Goal: Navigation & Orientation: Find specific page/section

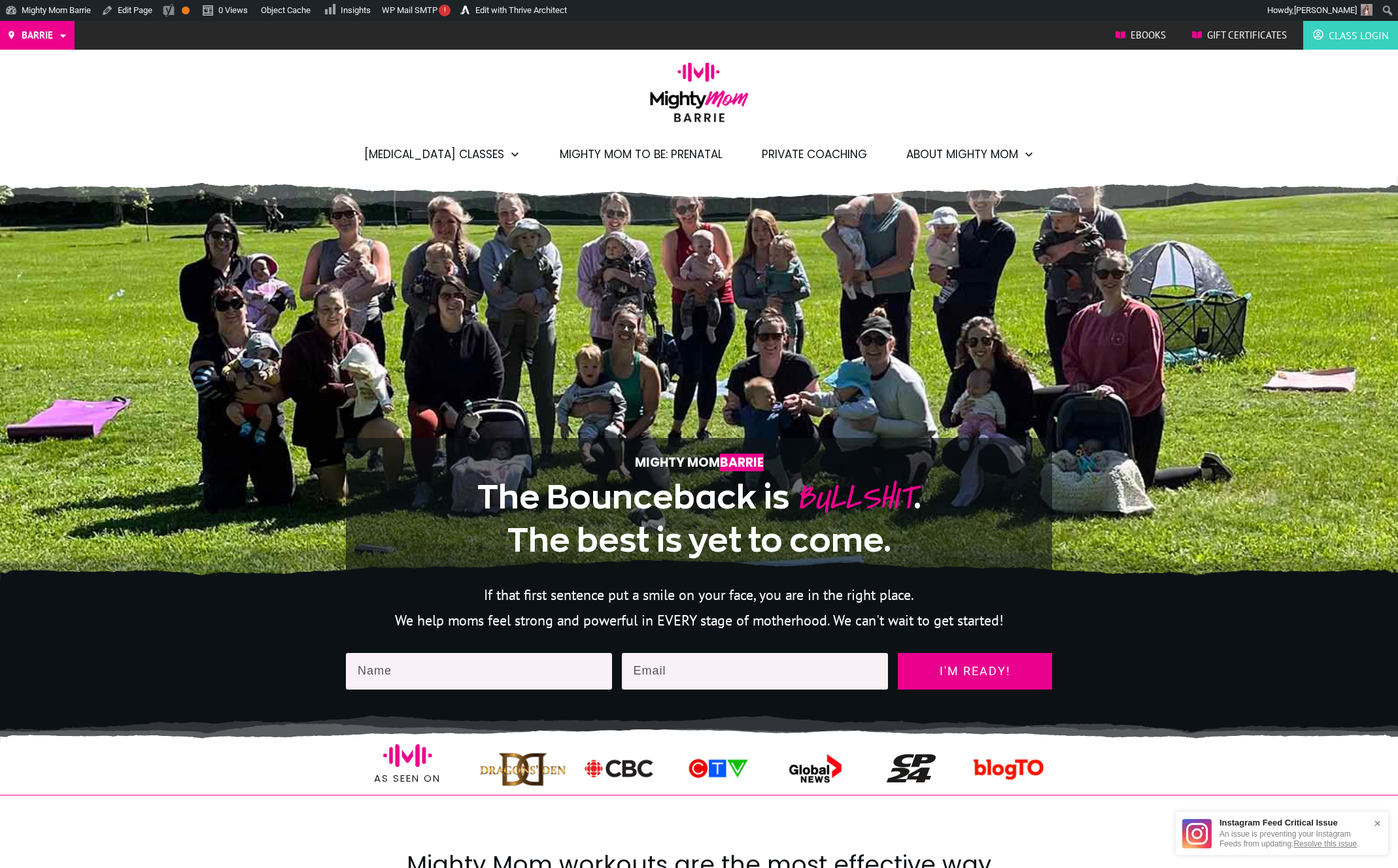
click at [939, 228] on div "Mighty Mom Barrie The Bounceback is BULLSHIT . The best is yet to come." at bounding box center [699, 392] width 706 height 366
click at [1094, 225] on div ".p177ae4464a0{opacity:0.15;}.p177ae4464a4{opacity:0.2;} .p177ae448d4a{opacity:0…" at bounding box center [699, 379] width 1398 height 405
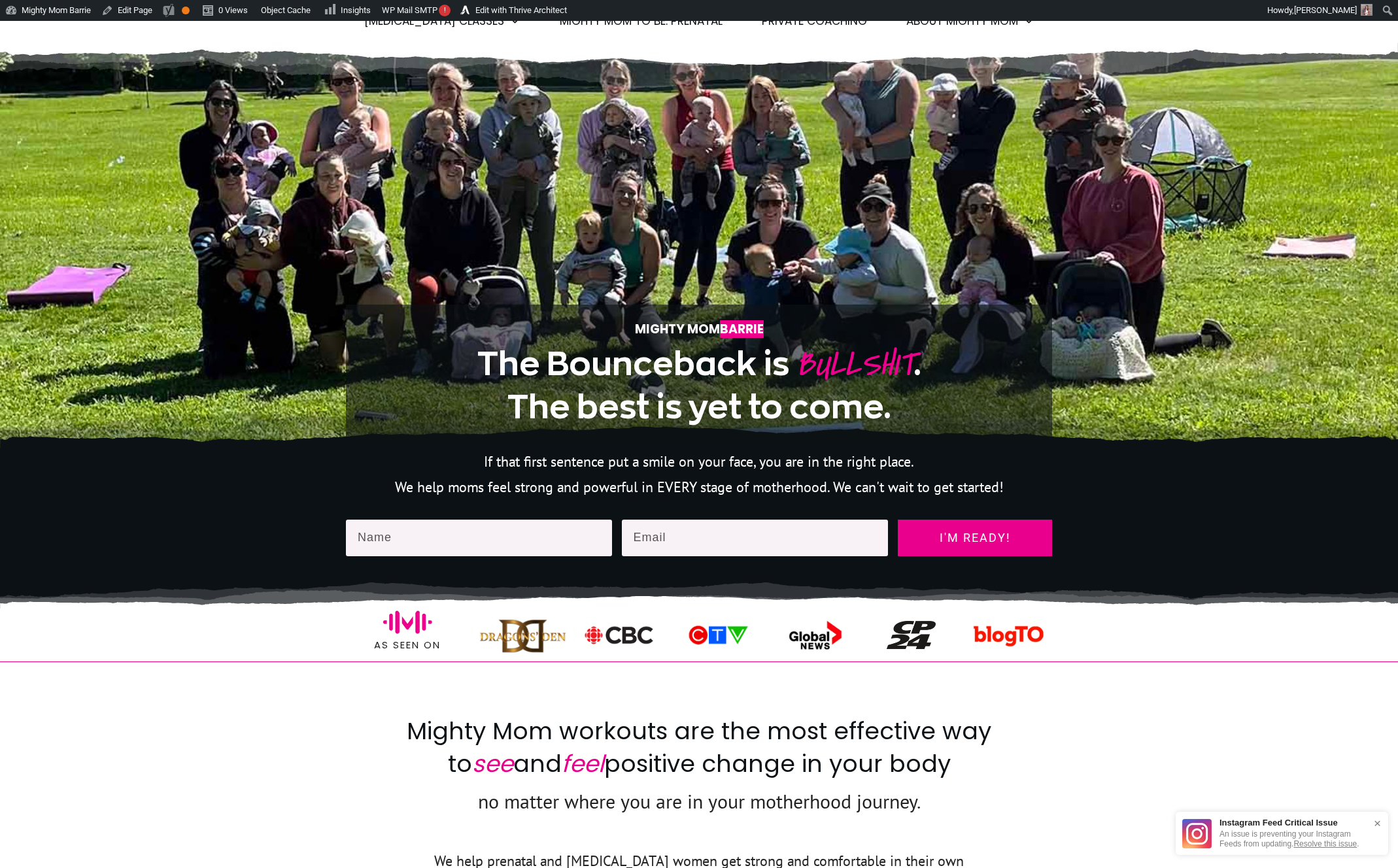
scroll to position [77, 0]
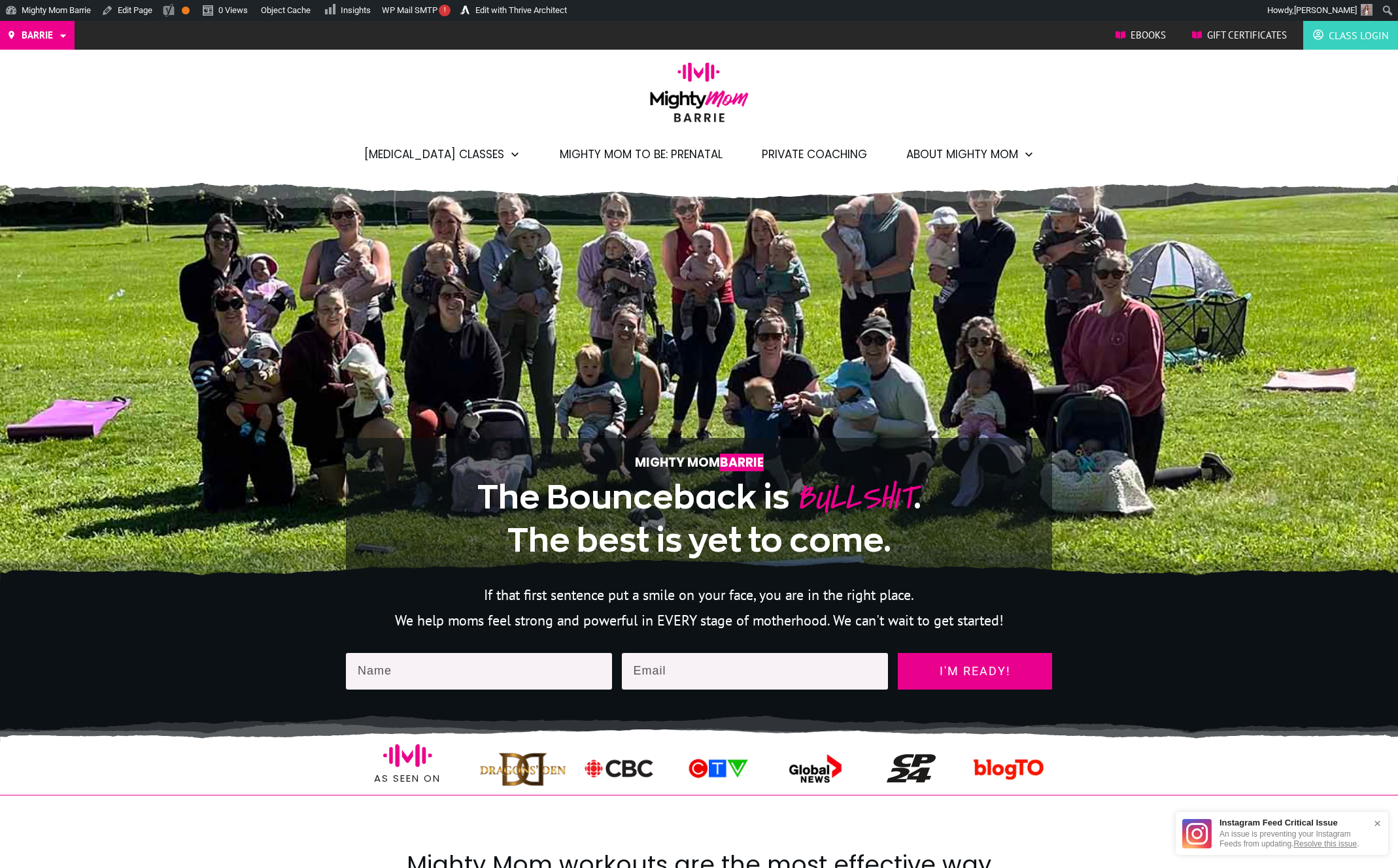
click at [1168, 66] on div "Barrie Toronto/GTA Etobicoke North York West Ebooks Gift Certificates Class Log…" at bounding box center [699, 99] width 1398 height 155
click at [1149, 99] on div "Barrie Toronto/GTA Etobicoke North York West Ebooks Gift Certificates Class Log…" at bounding box center [699, 99] width 1398 height 155
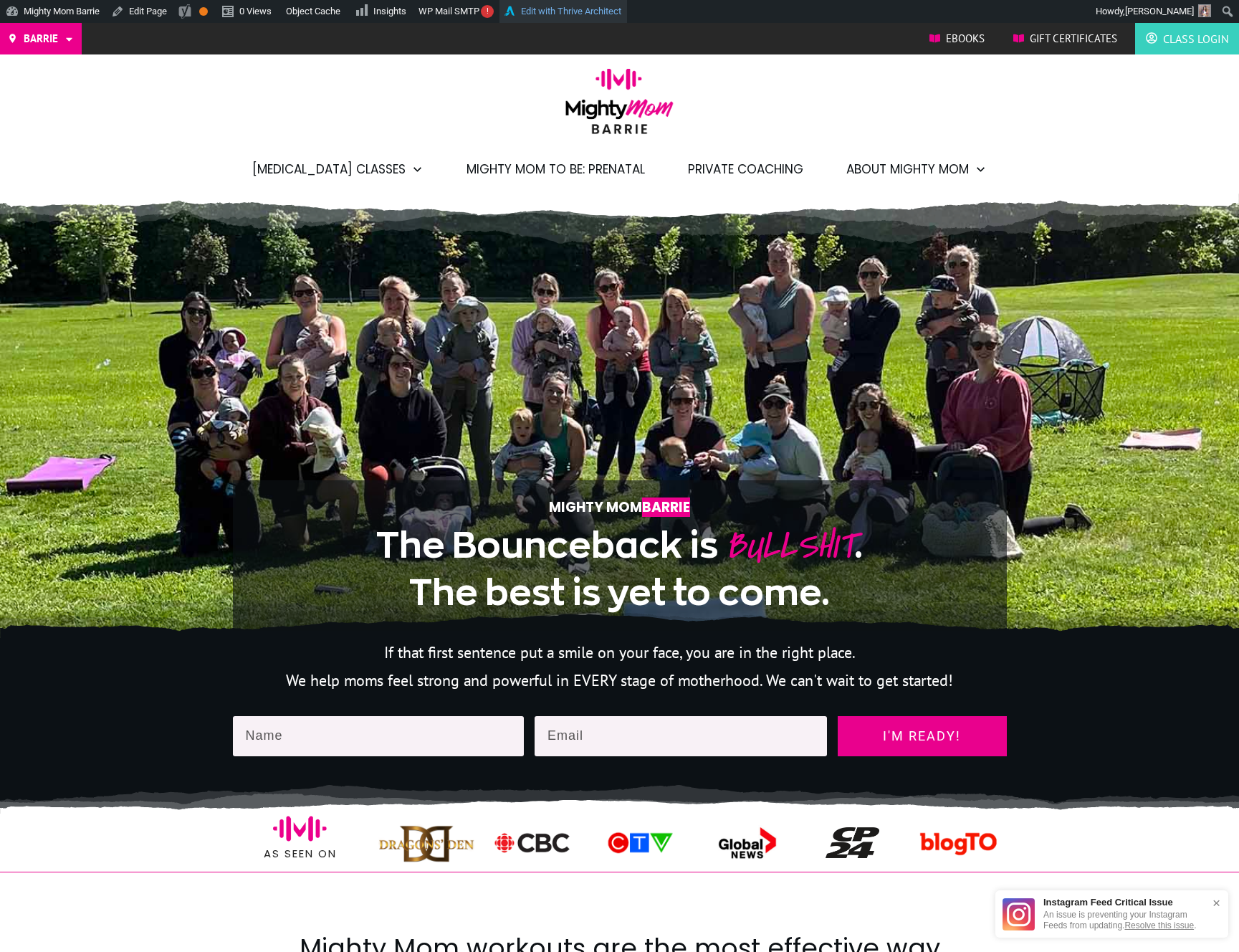
click at [557, 8] on link "Edit with Thrive Architect" at bounding box center [562, 11] width 127 height 23
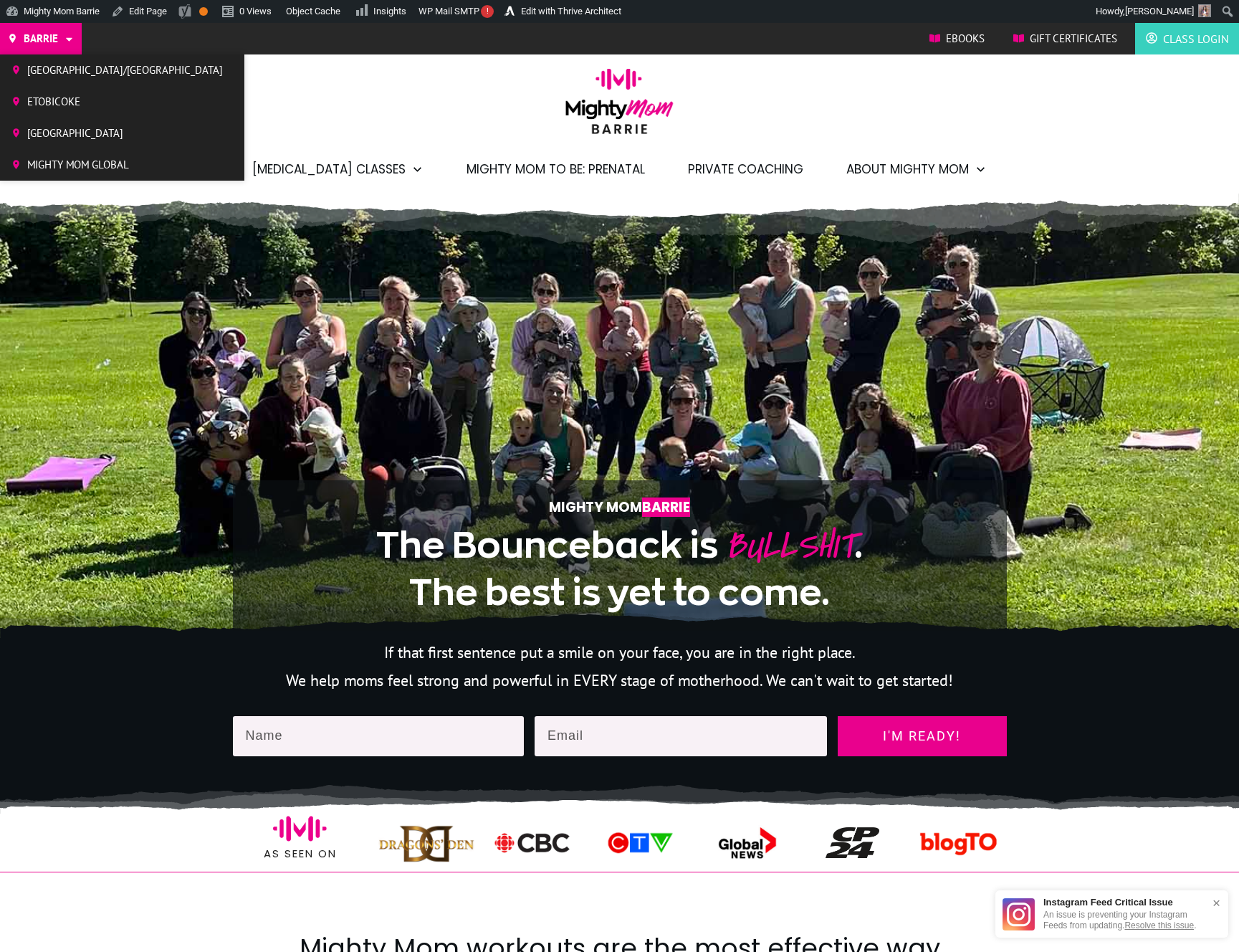
click at [75, 171] on span "Mighty Mom Global" at bounding box center [125, 164] width 196 height 22
click at [70, 74] on span "[GEOGRAPHIC_DATA]/[GEOGRAPHIC_DATA]" at bounding box center [125, 70] width 196 height 22
click at [55, 100] on span "Etobicoke" at bounding box center [125, 101] width 196 height 22
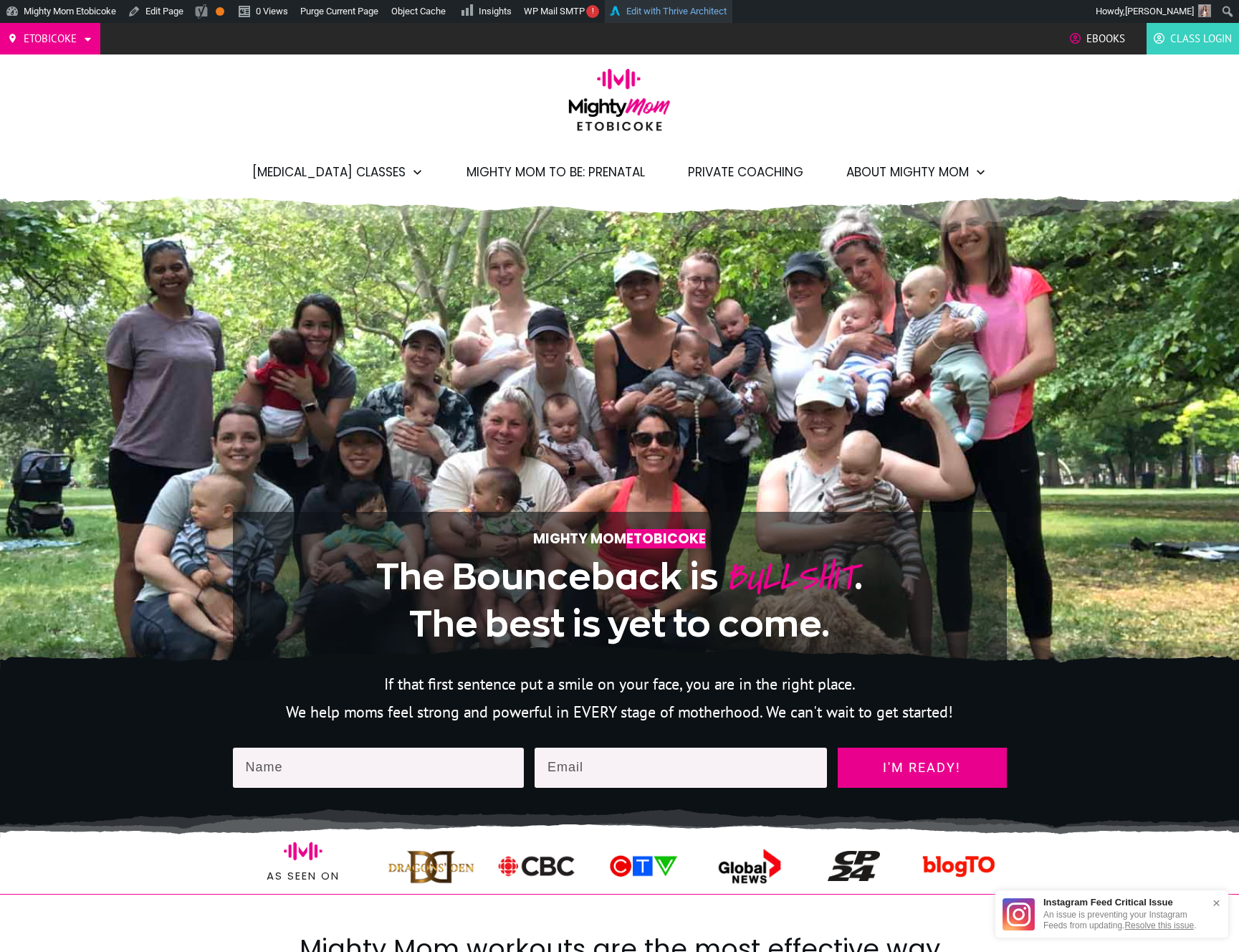
click at [668, 6] on link "Edit with Thrive Architect" at bounding box center [668, 11] width 127 height 23
click at [173, 167] on ul "Postpartum Classes Demo Classes Full Package Sessions Drop-In Classes Mighty Mo…" at bounding box center [620, 172] width 1239 height 35
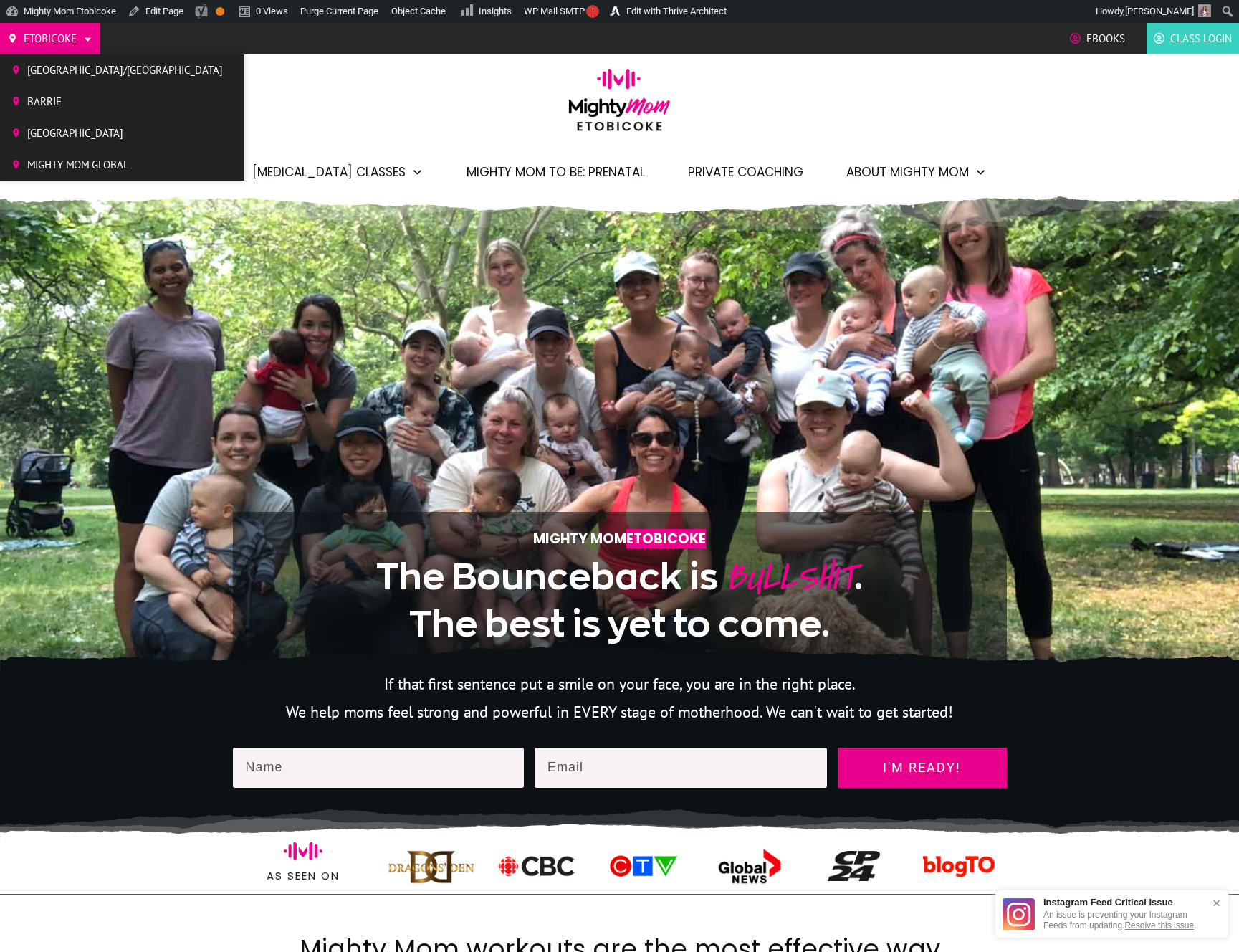
click at [61, 160] on span "Mighty Mom Global" at bounding box center [125, 164] width 196 height 22
click at [69, 133] on span "[GEOGRAPHIC_DATA]" at bounding box center [125, 133] width 196 height 22
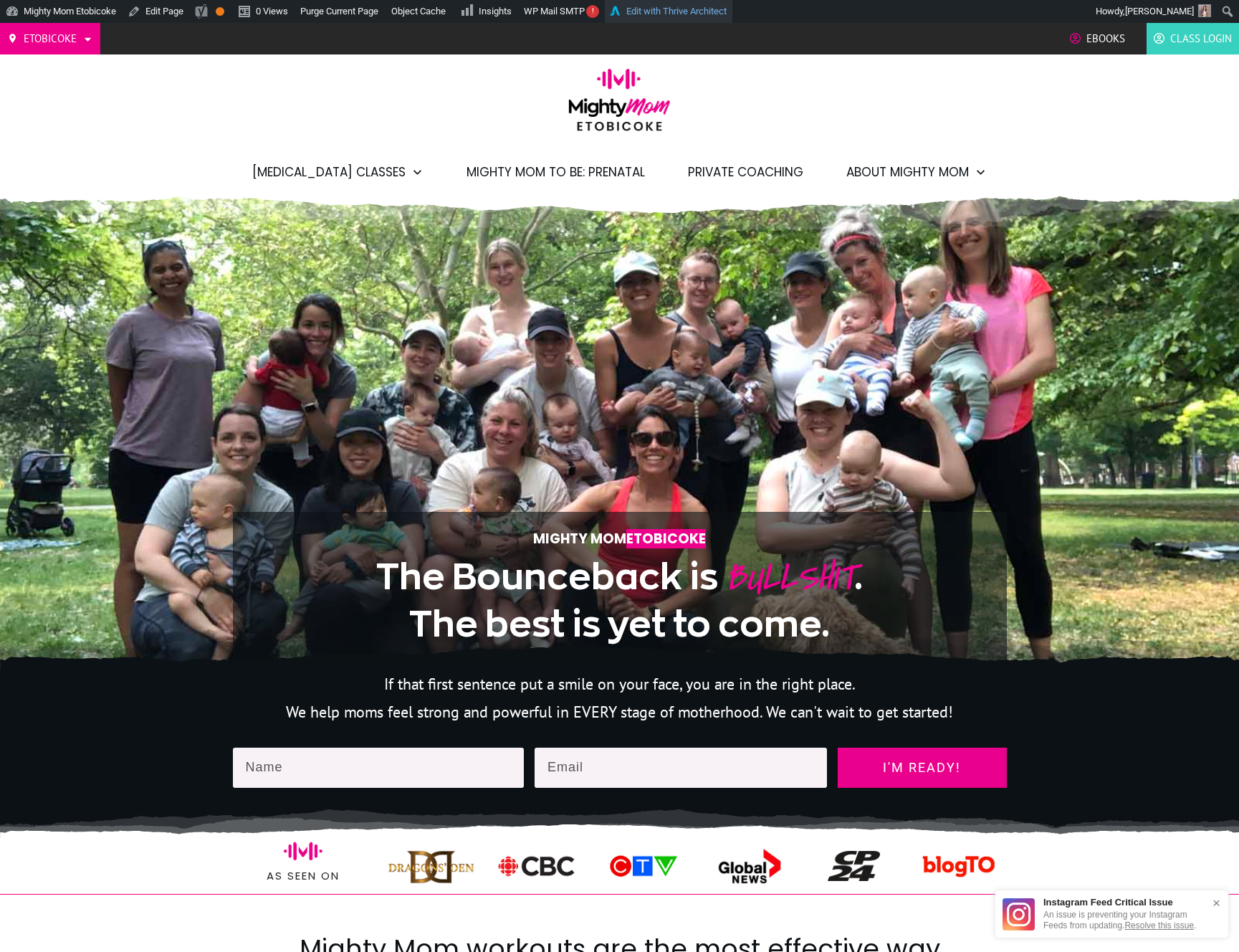
click at [675, 10] on link "Edit with Thrive Architect" at bounding box center [668, 11] width 127 height 23
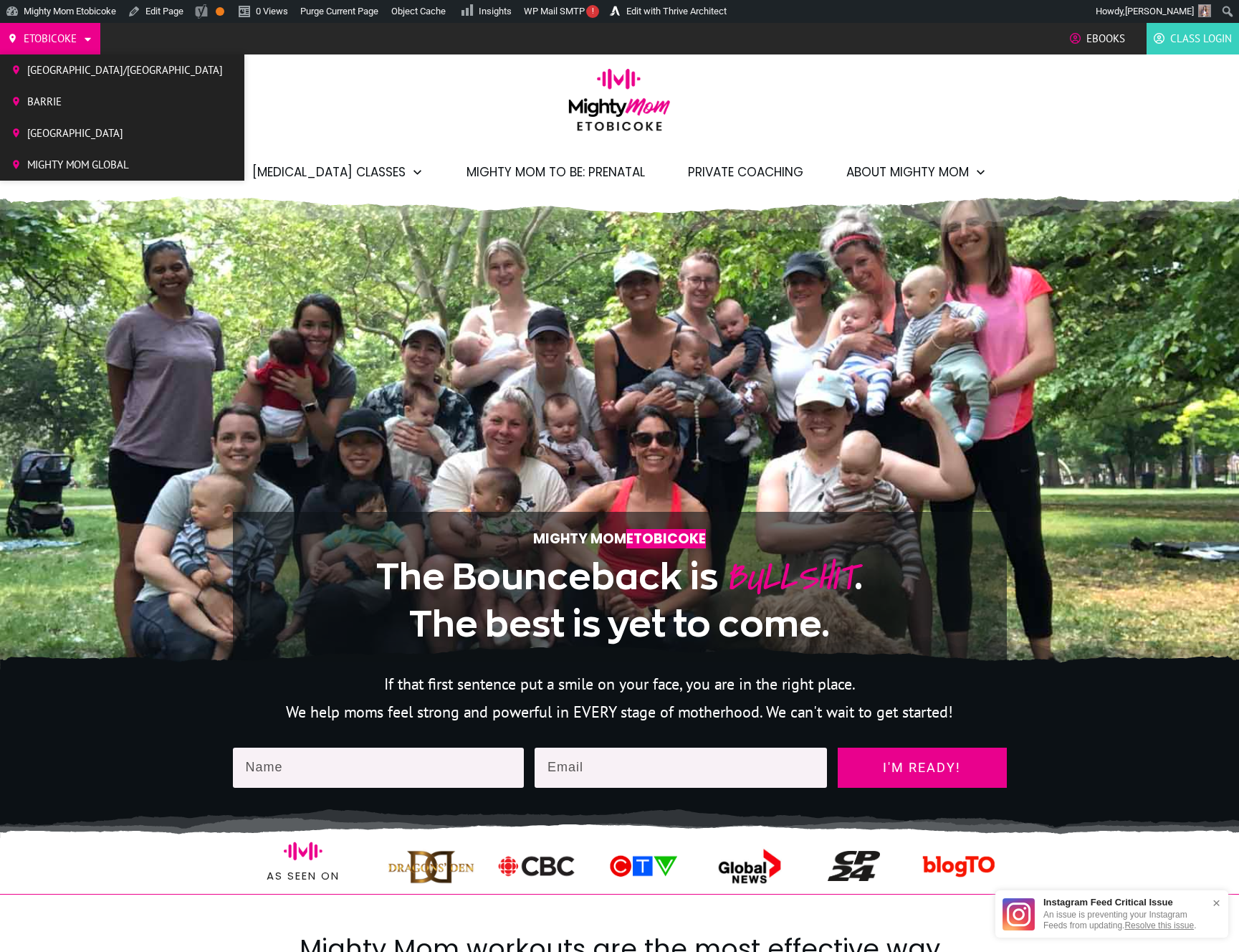
click at [67, 131] on span "[GEOGRAPHIC_DATA]" at bounding box center [125, 133] width 196 height 22
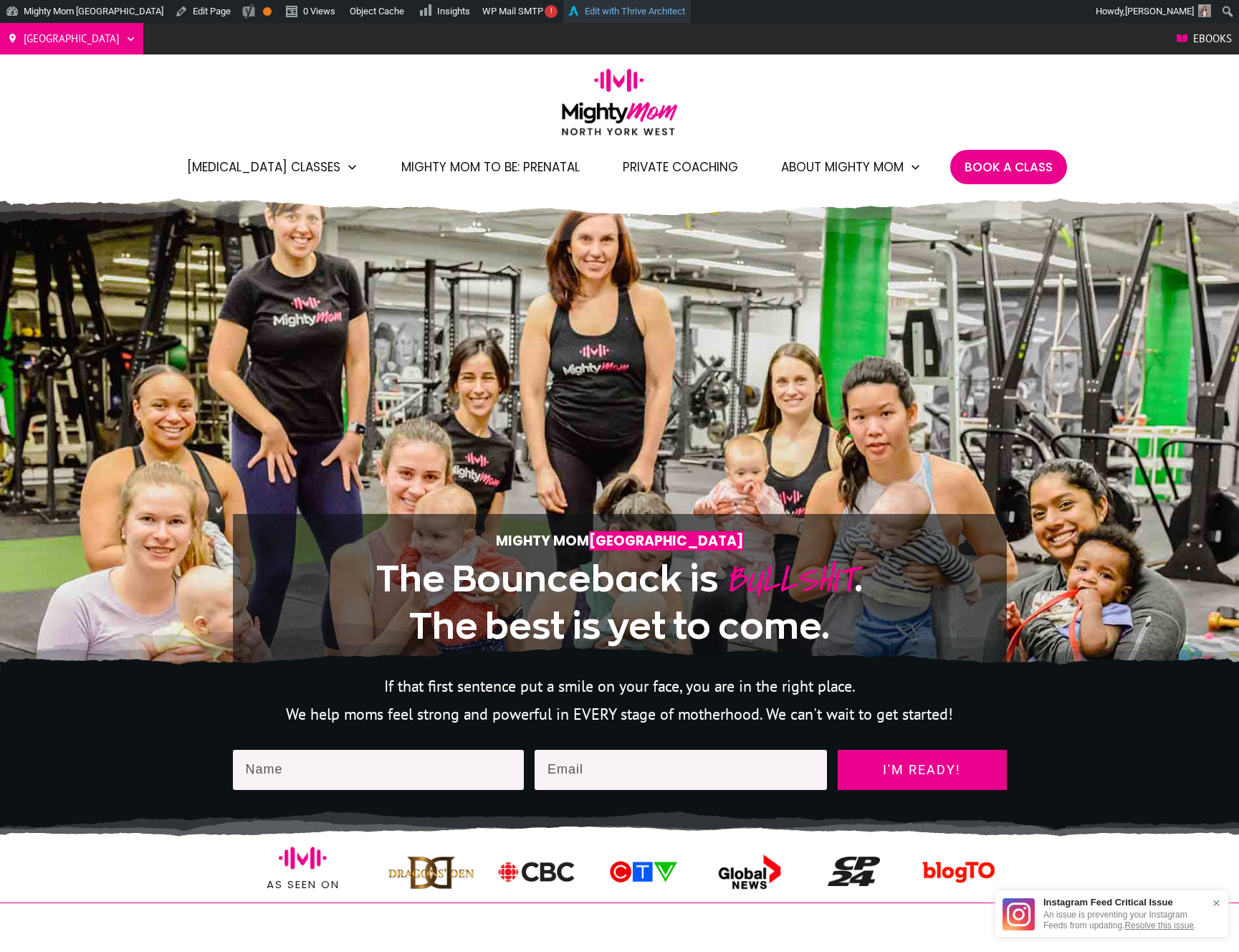
click at [632, 16] on link "Edit with Thrive Architect" at bounding box center [626, 11] width 127 height 23
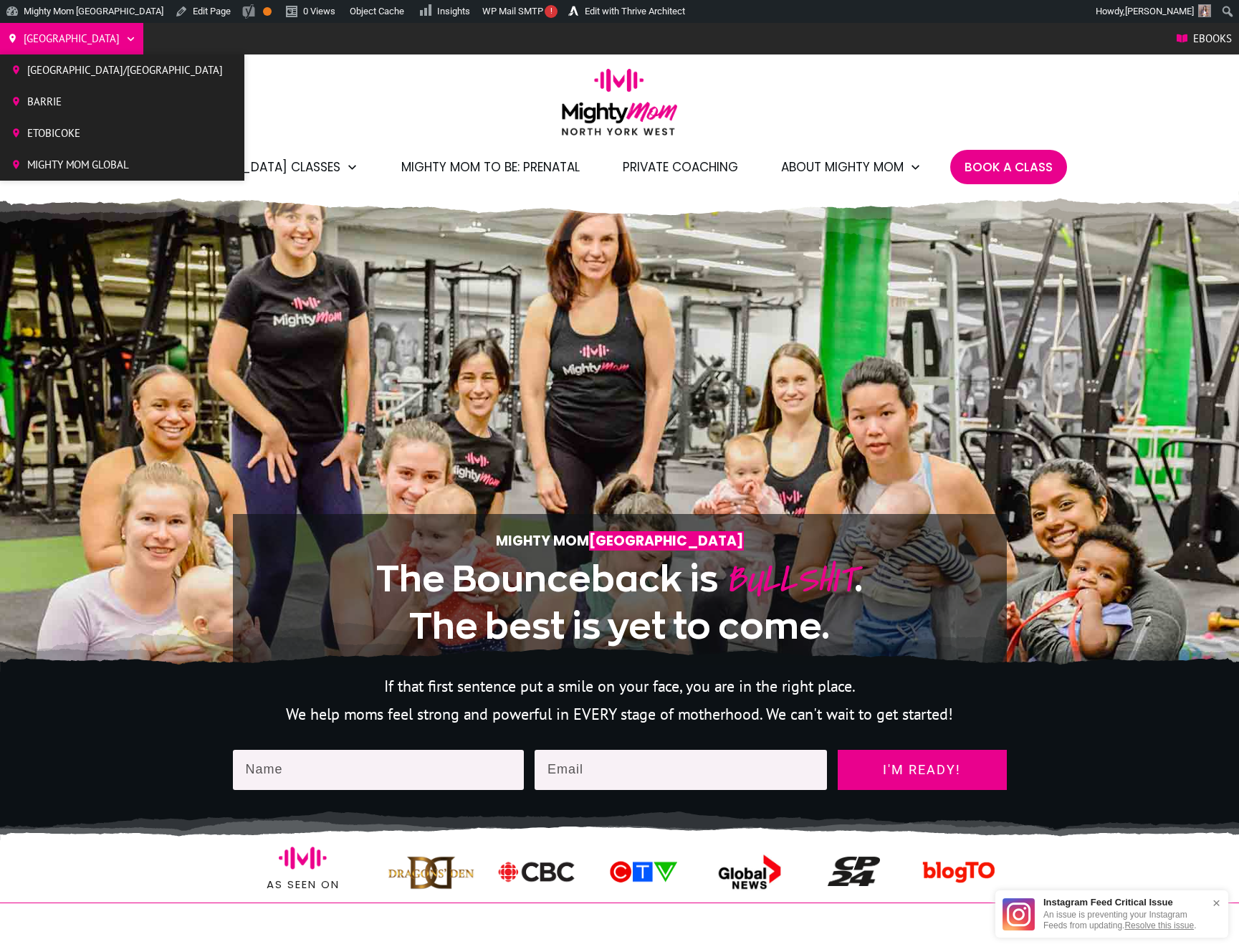
click at [73, 71] on span "[GEOGRAPHIC_DATA]/[GEOGRAPHIC_DATA]" at bounding box center [125, 70] width 196 height 22
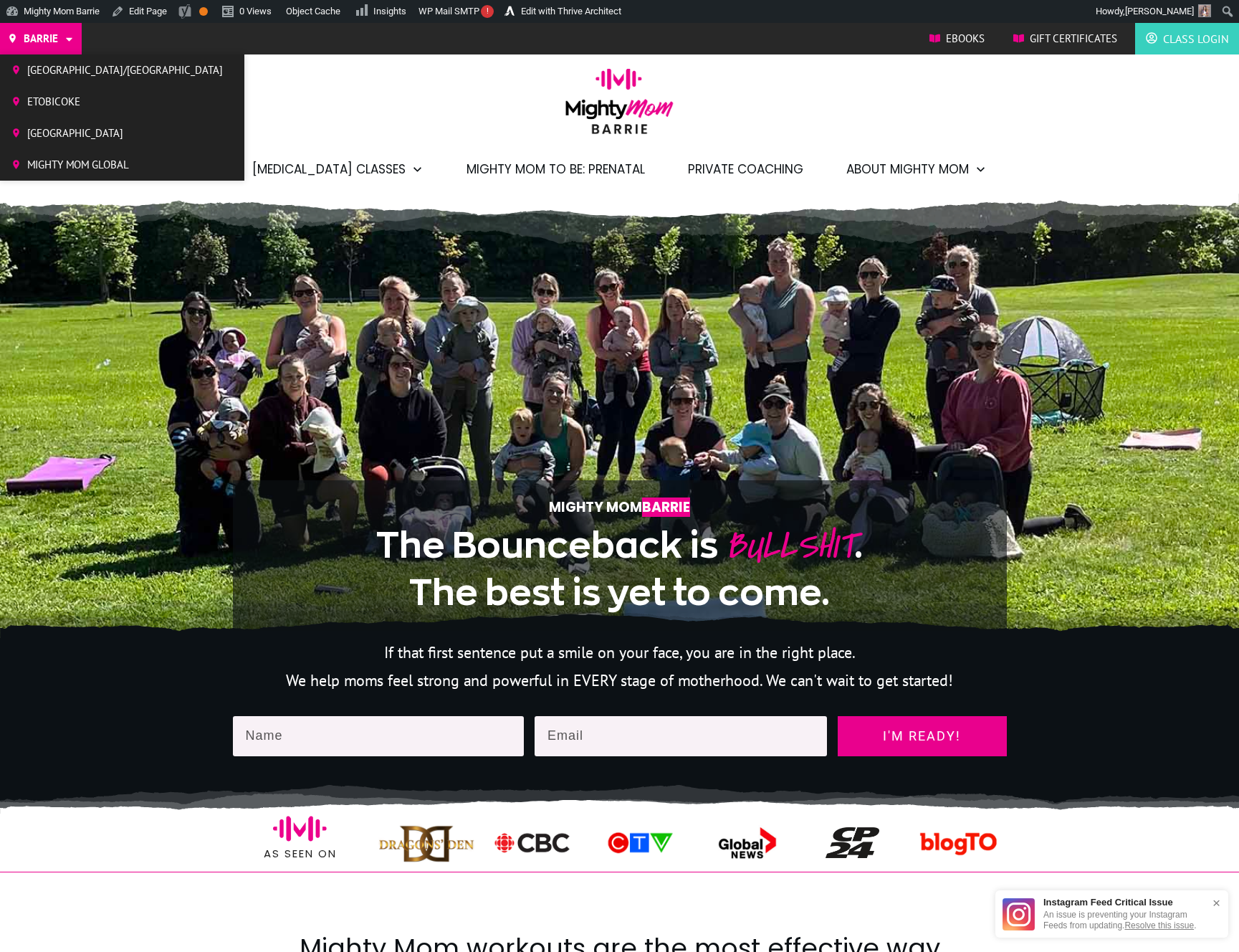
click at [28, 135] on span "[GEOGRAPHIC_DATA]" at bounding box center [125, 133] width 196 height 22
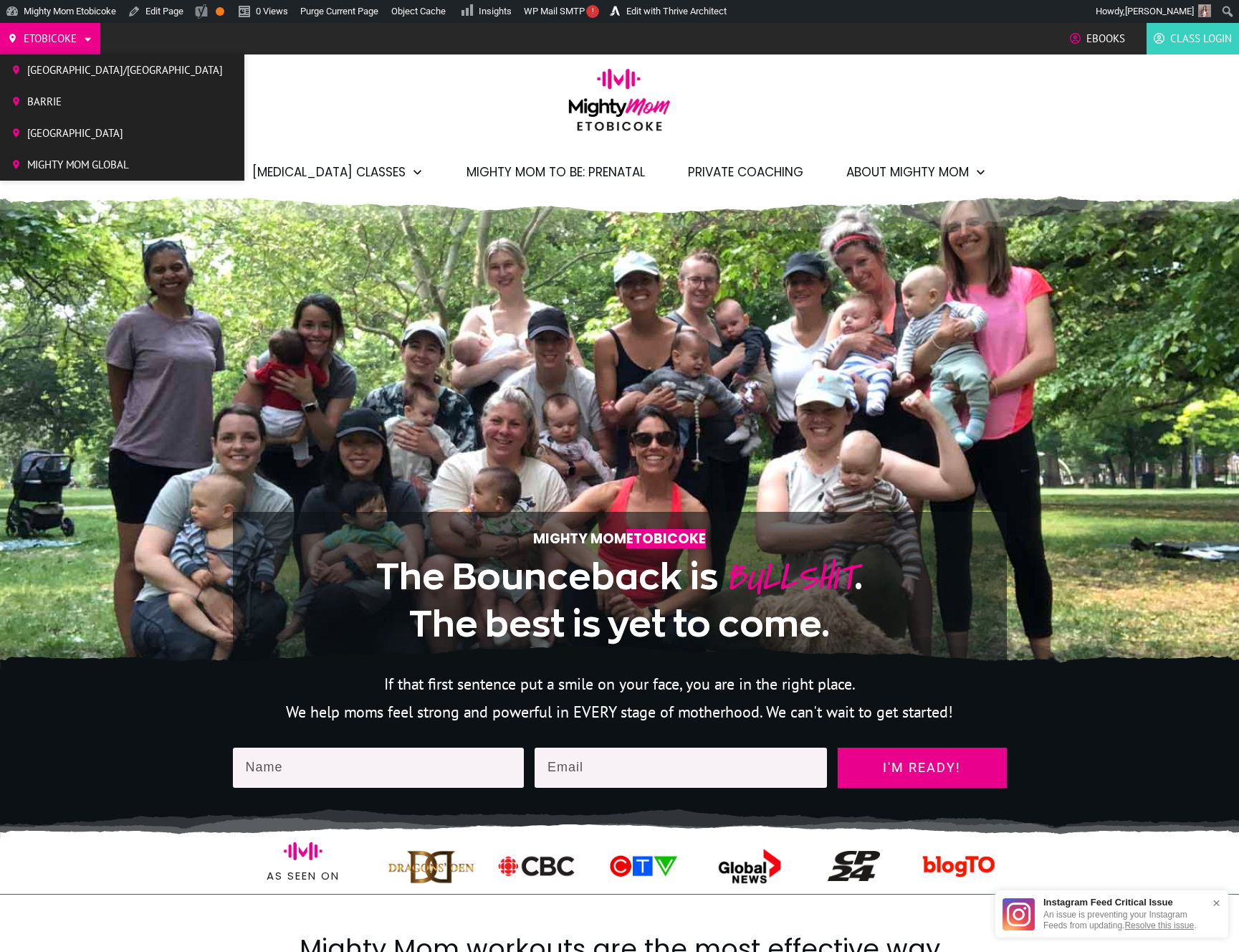
click at [86, 130] on span "[GEOGRAPHIC_DATA]" at bounding box center [125, 133] width 196 height 22
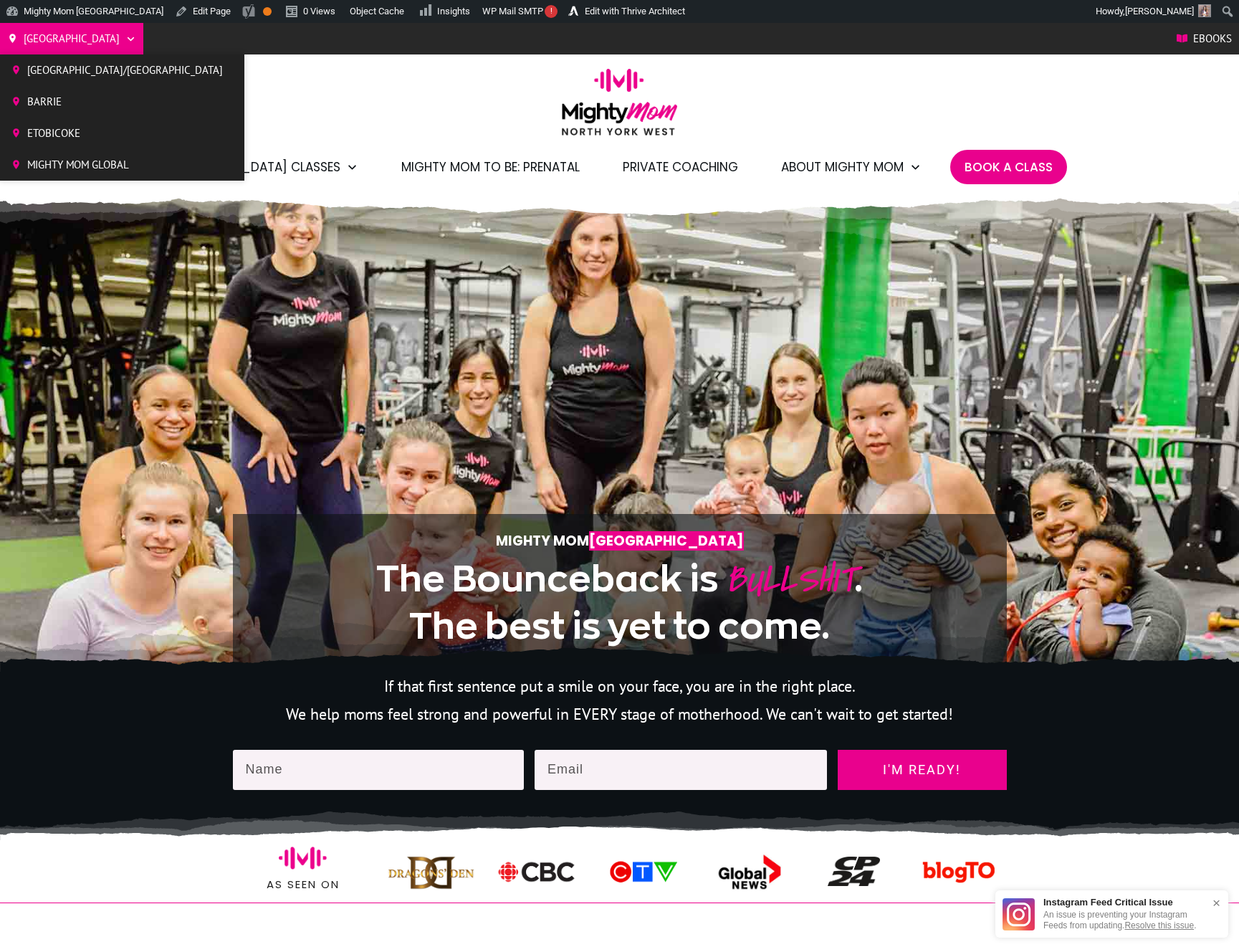
click at [74, 106] on span "Barrie" at bounding box center [125, 101] width 196 height 22
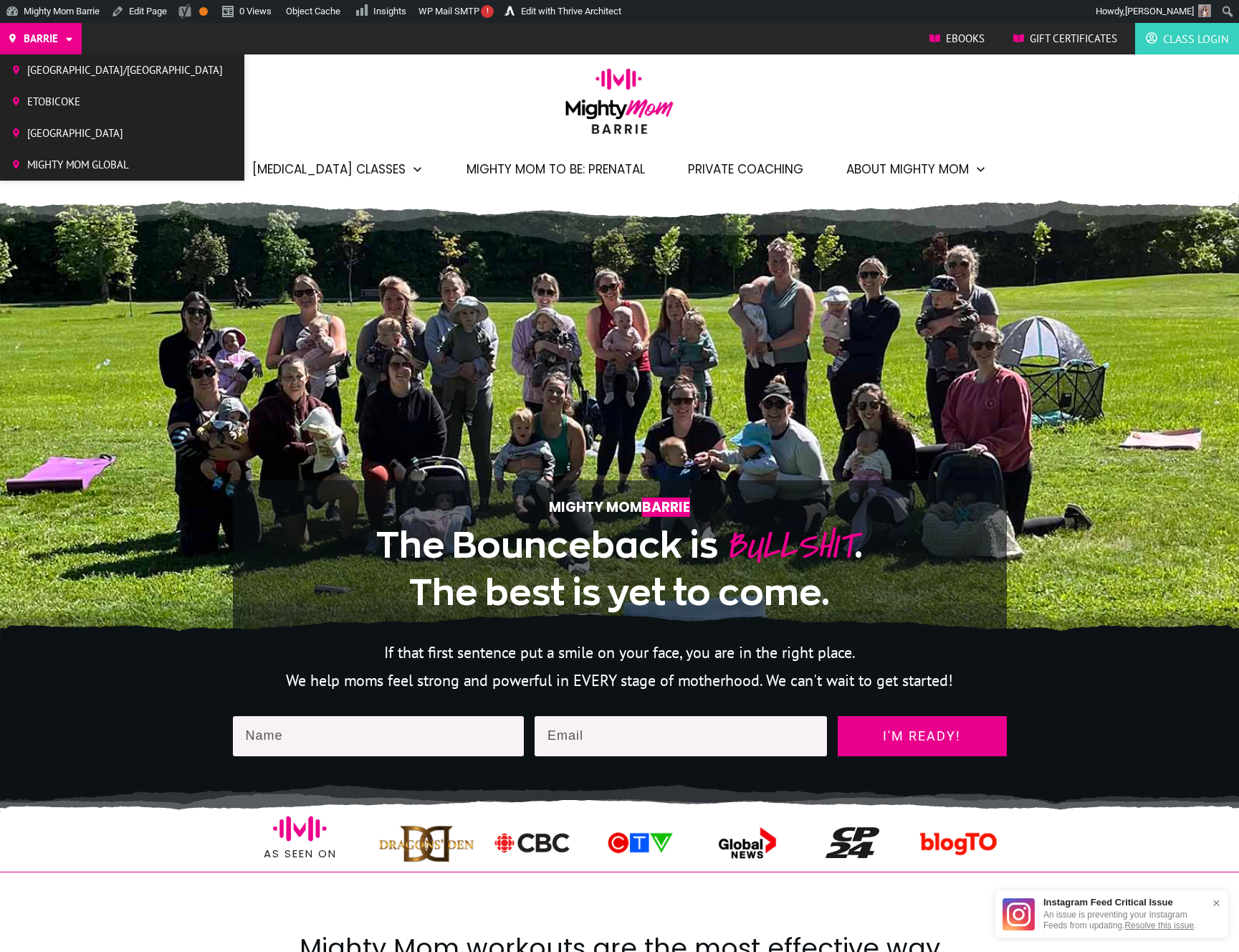
click at [61, 67] on span "[GEOGRAPHIC_DATA]/[GEOGRAPHIC_DATA]" at bounding box center [125, 70] width 196 height 22
click at [69, 106] on span "Etobicoke" at bounding box center [125, 101] width 196 height 22
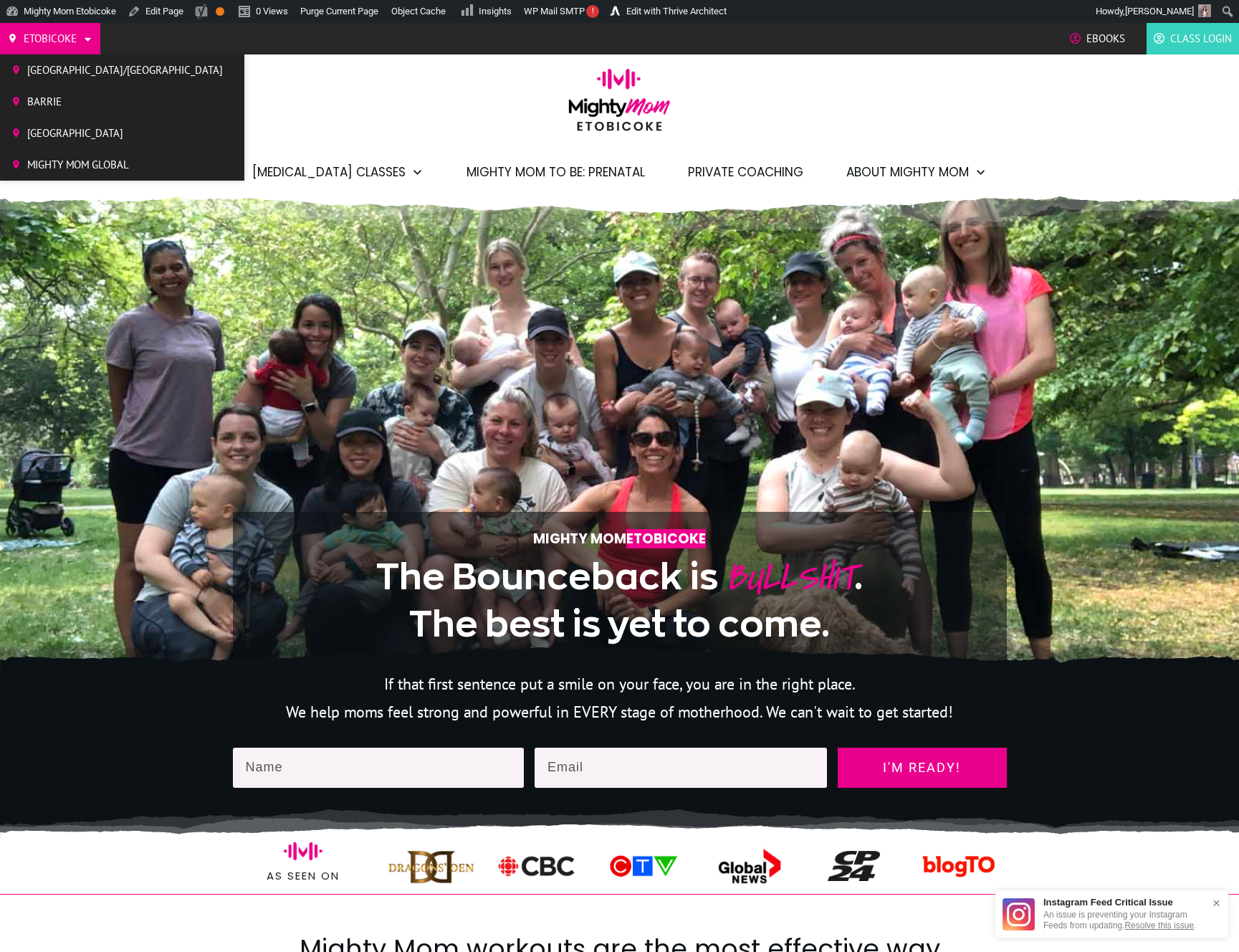
click at [61, 126] on span "[GEOGRAPHIC_DATA]" at bounding box center [125, 133] width 196 height 22
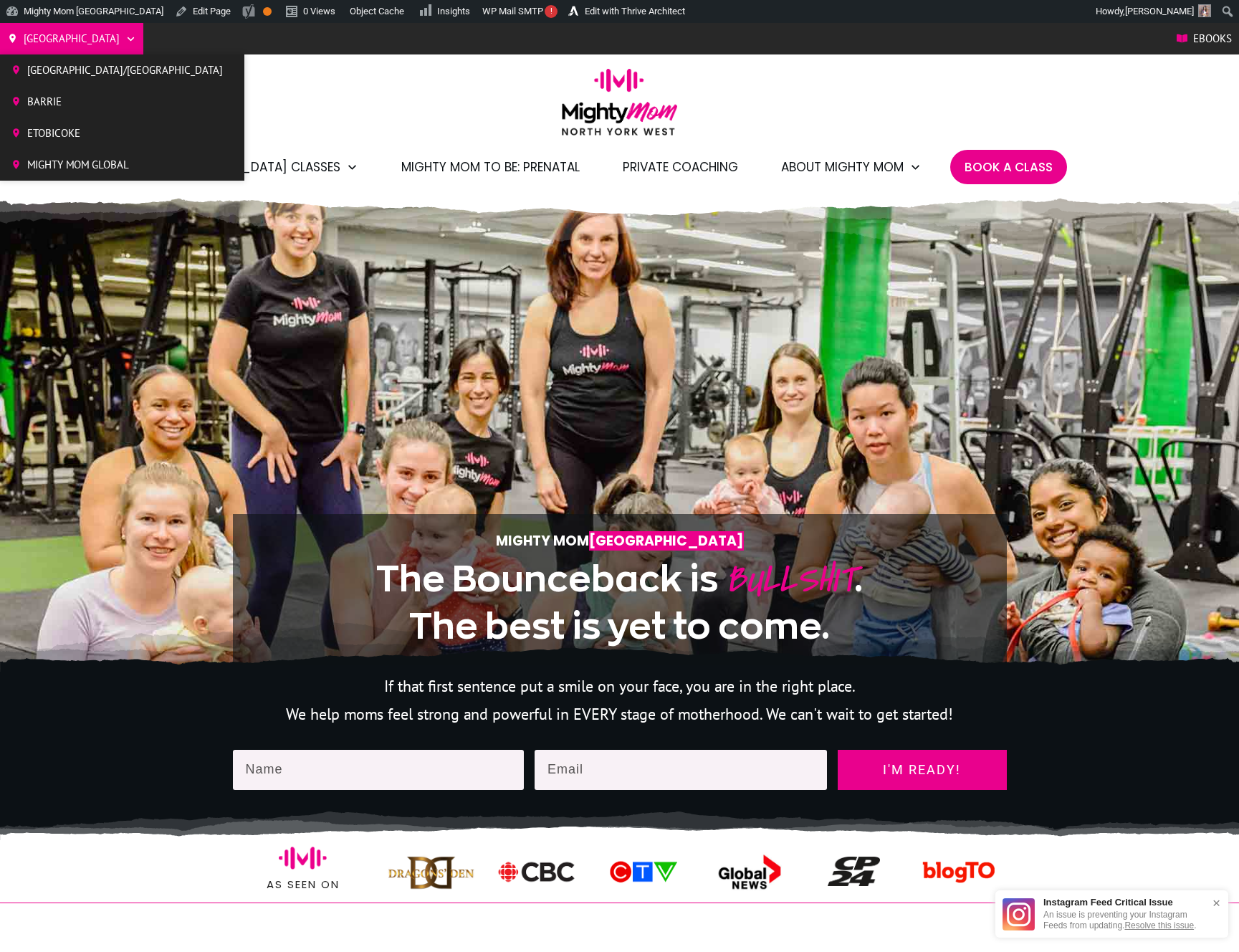
click at [91, 163] on span "Mighty Mom Global" at bounding box center [125, 164] width 196 height 22
